Goal: Task Accomplishment & Management: Use online tool/utility

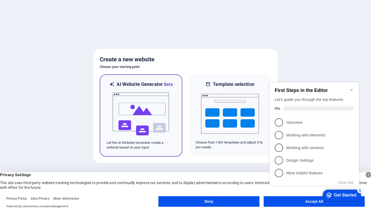
click at [148, 108] on img at bounding box center [141, 114] width 58 height 53
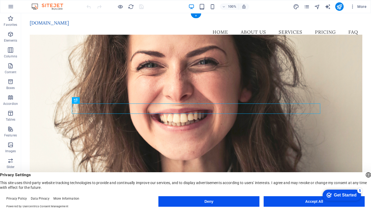
click at [203, 76] on figure at bounding box center [196, 121] width 333 height 173
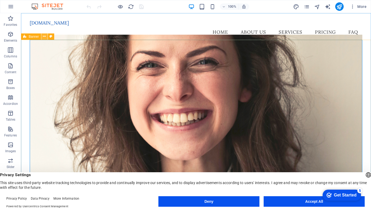
click at [43, 37] on icon at bounding box center [44, 37] width 3 height 6
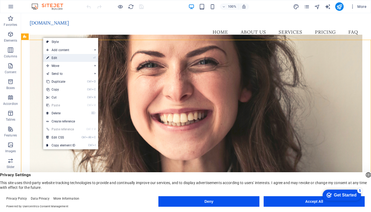
select select "vh"
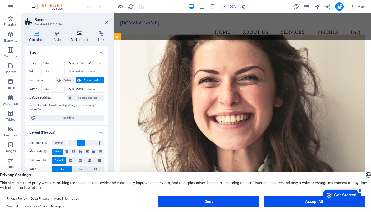
click at [80, 34] on icon at bounding box center [80, 33] width 26 height 5
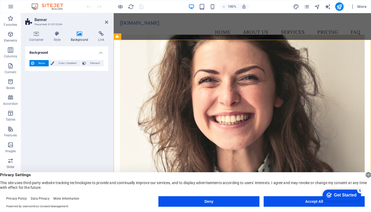
click at [101, 53] on h4 "Background" at bounding box center [66, 50] width 83 height 9
click at [77, 38] on h4 "Background" at bounding box center [81, 36] width 28 height 11
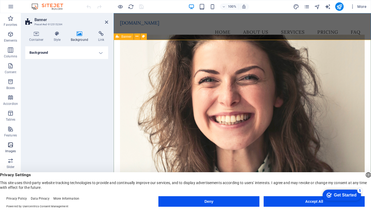
click at [12, 145] on icon "button" at bounding box center [10, 145] width 6 height 6
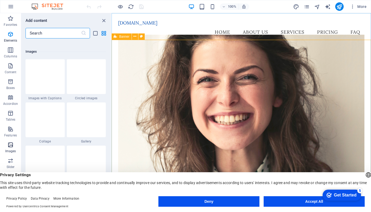
scroll to position [2668, 0]
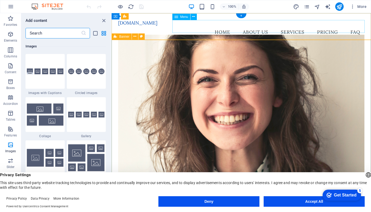
click at [255, 28] on nav "Home About Us Services Pricing FAQ" at bounding box center [241, 32] width 247 height 13
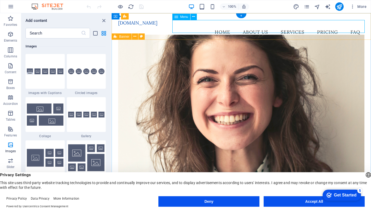
click at [331, 29] on nav "Home About Us Services Pricing FAQ" at bounding box center [241, 32] width 247 height 13
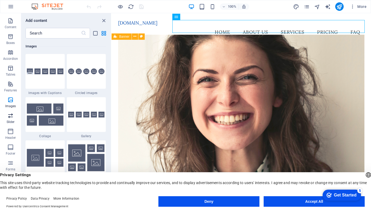
scroll to position [46, 0]
click at [144, 61] on figure at bounding box center [241, 121] width 247 height 173
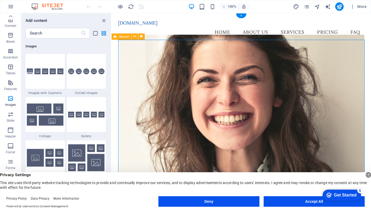
click at [144, 61] on figure at bounding box center [241, 121] width 247 height 173
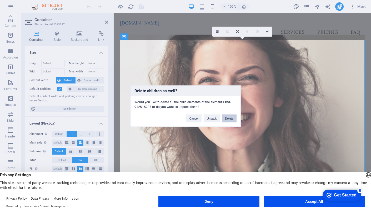
click at [227, 118] on button "Delete" at bounding box center [229, 118] width 15 height 8
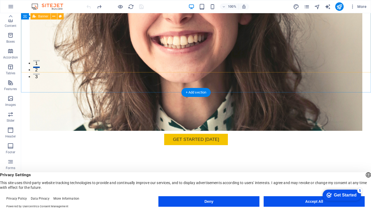
scroll to position [129, 0]
click at [149, 198] on link "[EMAIL_ADDRESS][DOMAIN_NAME]" at bounding box center [113, 200] width 71 height 4
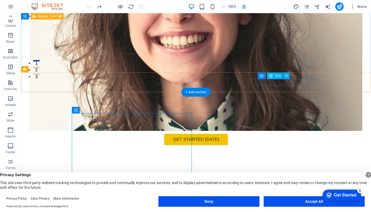
click at [149, 198] on link "[EMAIL_ADDRESS][DOMAIN_NAME]" at bounding box center [113, 200] width 71 height 4
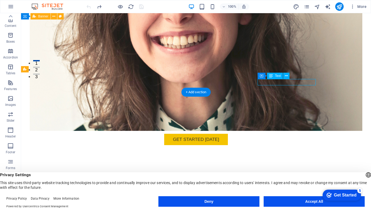
click at [149, 198] on link "[EMAIL_ADDRESS][DOMAIN_NAME]" at bounding box center [113, 200] width 71 height 4
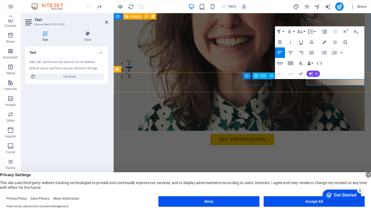
click at [149, 188] on span "(555) 123-4567" at bounding box center [134, 190] width 29 height 4
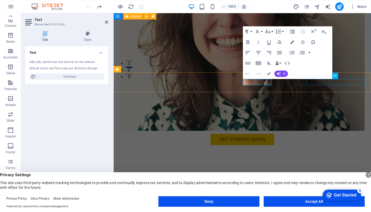
click at [193, 198] on link "[EMAIL_ADDRESS][DOMAIN_NAME]" at bounding box center [157, 200] width 71 height 4
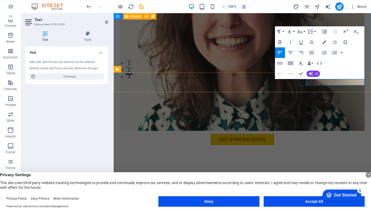
click at [193, 198] on link "[EMAIL_ADDRESS][DOMAIN_NAME]" at bounding box center [157, 200] width 71 height 4
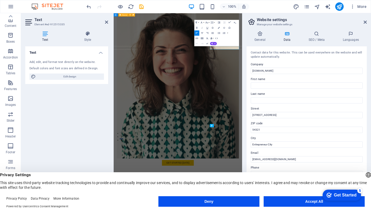
click at [324, 82] on label "First name" at bounding box center [307, 79] width 112 height 6
click at [324, 82] on input "First name" at bounding box center [307, 85] width 112 height 6
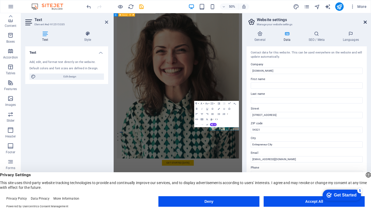
click at [365, 23] on icon at bounding box center [365, 22] width 3 height 4
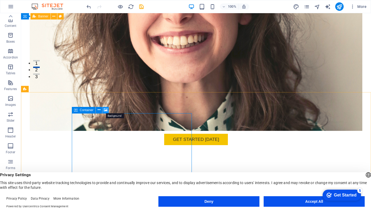
click at [104, 109] on icon at bounding box center [106, 110] width 4 height 6
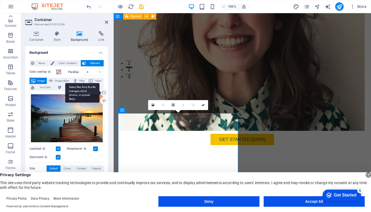
click at [99, 92] on div "Select files from the file manager, stock photos, or upload file(s)" at bounding box center [82, 93] width 34 height 20
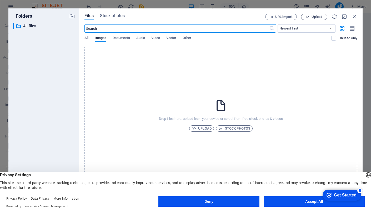
click at [312, 16] on span "Upload" at bounding box center [317, 16] width 11 height 3
